Goal: Obtain resource: Download file/media

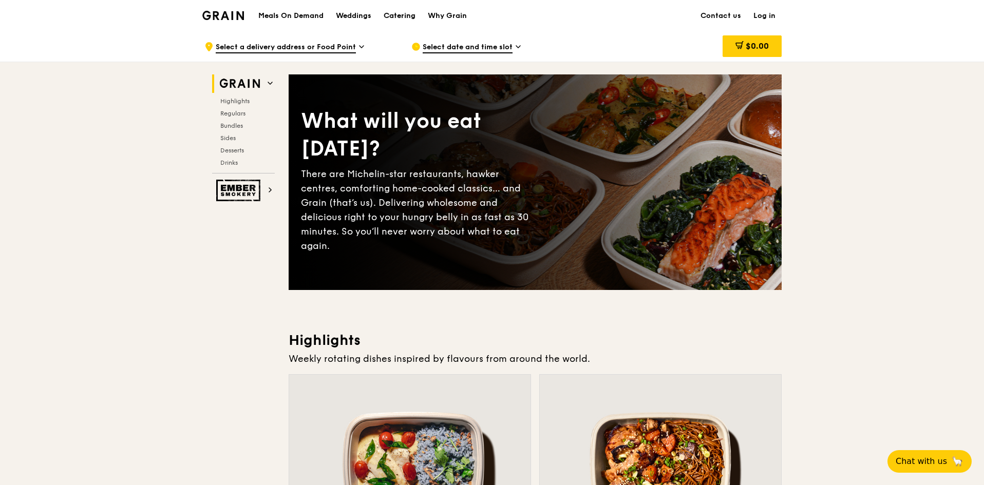
click at [390, 13] on div "Catering" at bounding box center [399, 16] width 32 height 31
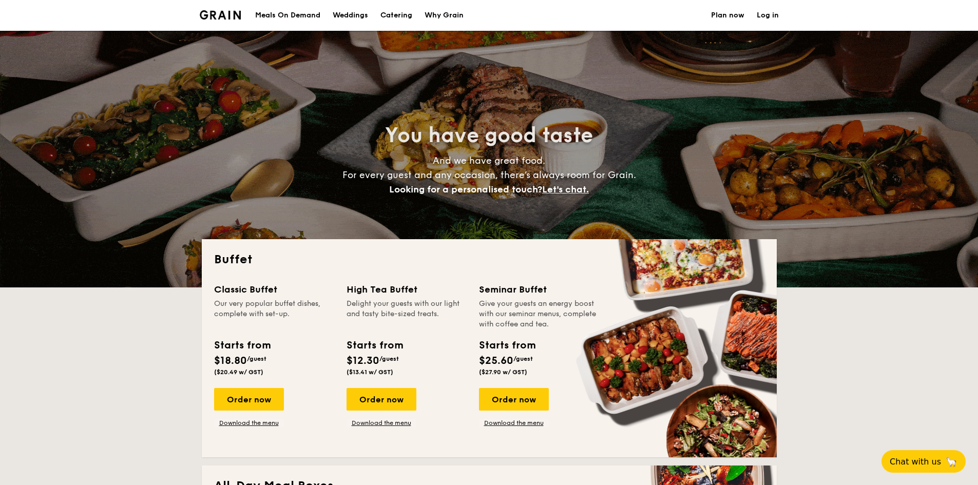
select select
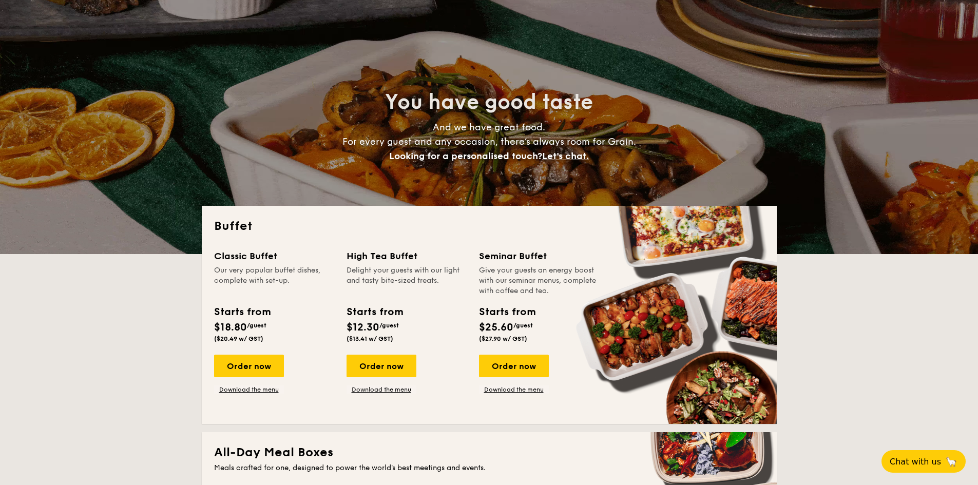
scroll to position [51, 0]
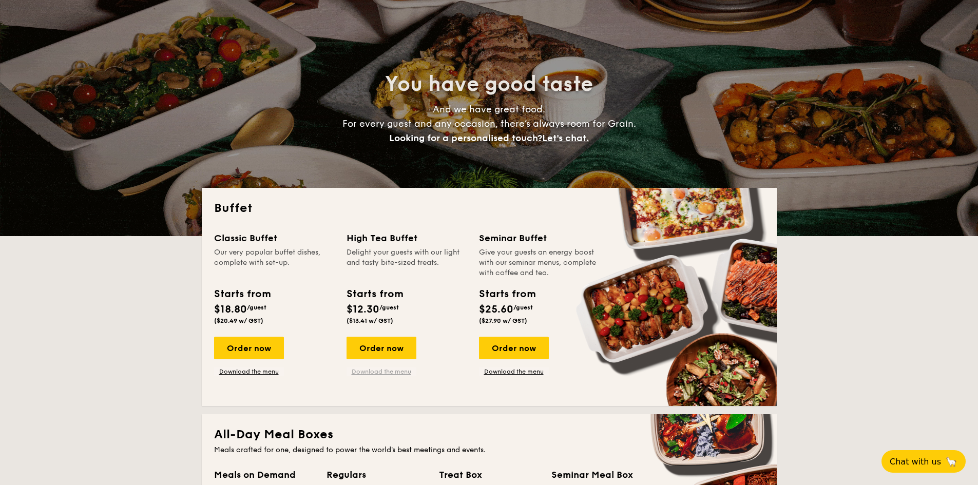
click at [383, 371] on link "Download the menu" at bounding box center [381, 372] width 70 height 8
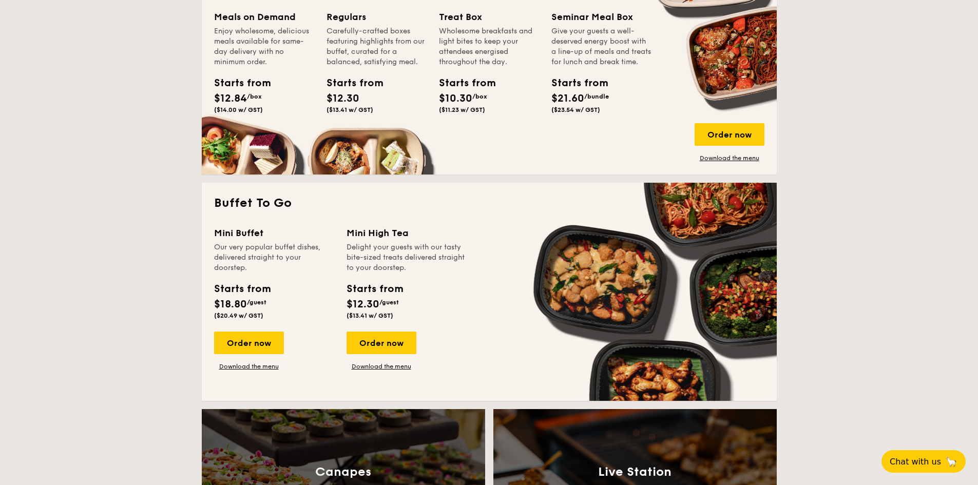
scroll to position [513, 0]
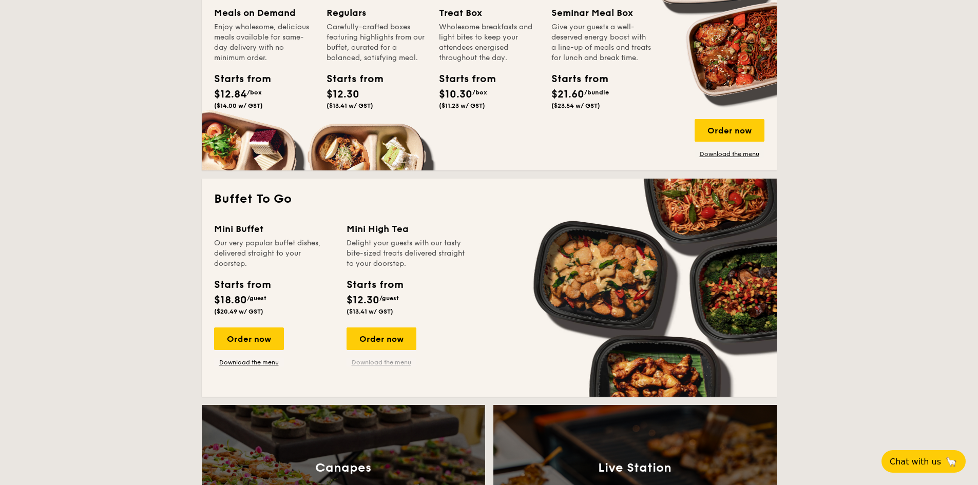
click at [376, 360] on link "Download the menu" at bounding box center [381, 362] width 70 height 8
